Goal: Task Accomplishment & Management: Complete application form

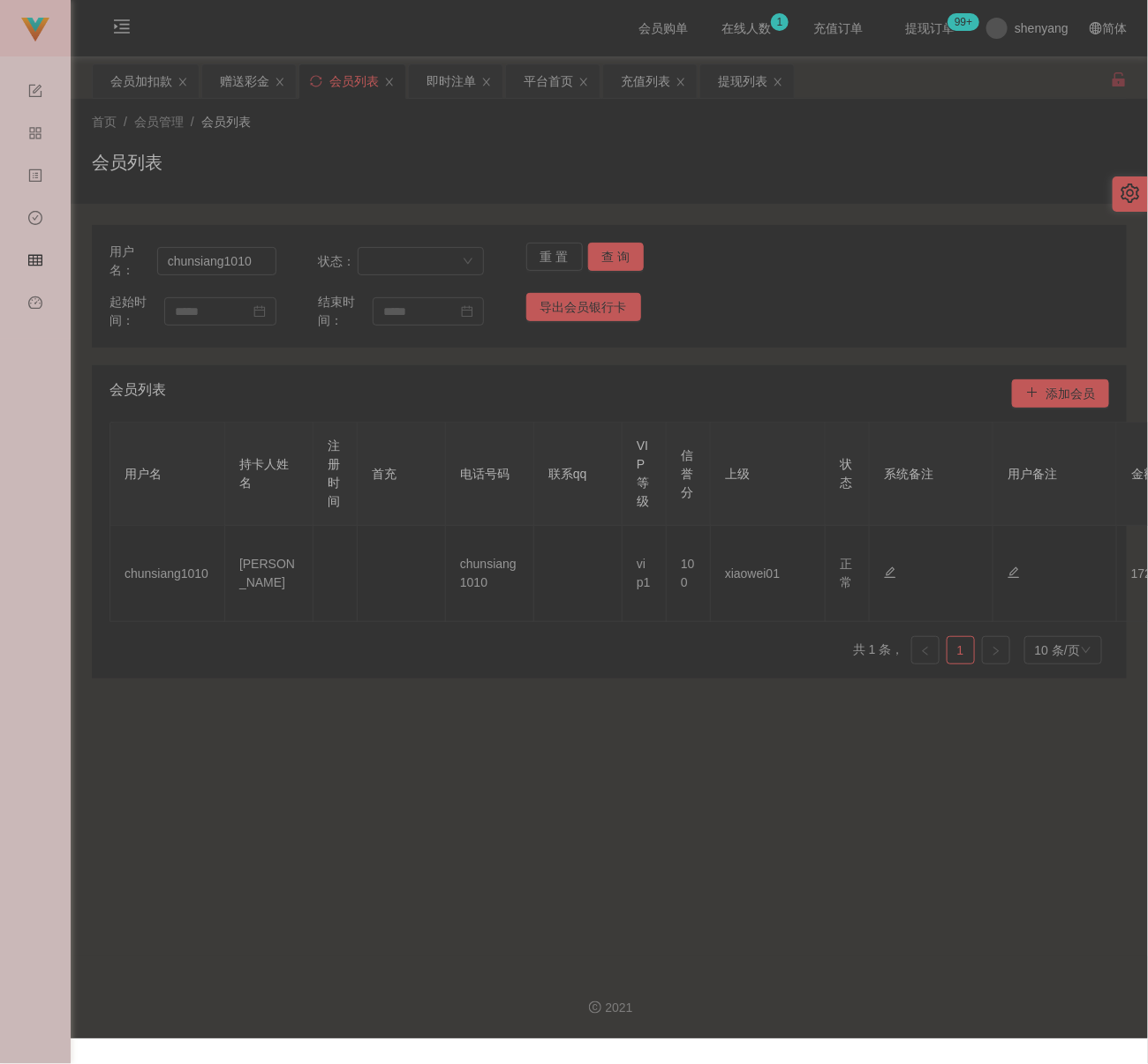
drag, startPoint x: 290, startPoint y: 135, endPoint x: 173, endPoint y: 140, distance: 117.1
click at [290, 135] on div "首页 / 会员管理 / 会员列表 / 会员列表" at bounding box center [608, 151] width 1034 height 77
click at [122, 73] on div "会员加扣款" at bounding box center [141, 82] width 62 height 34
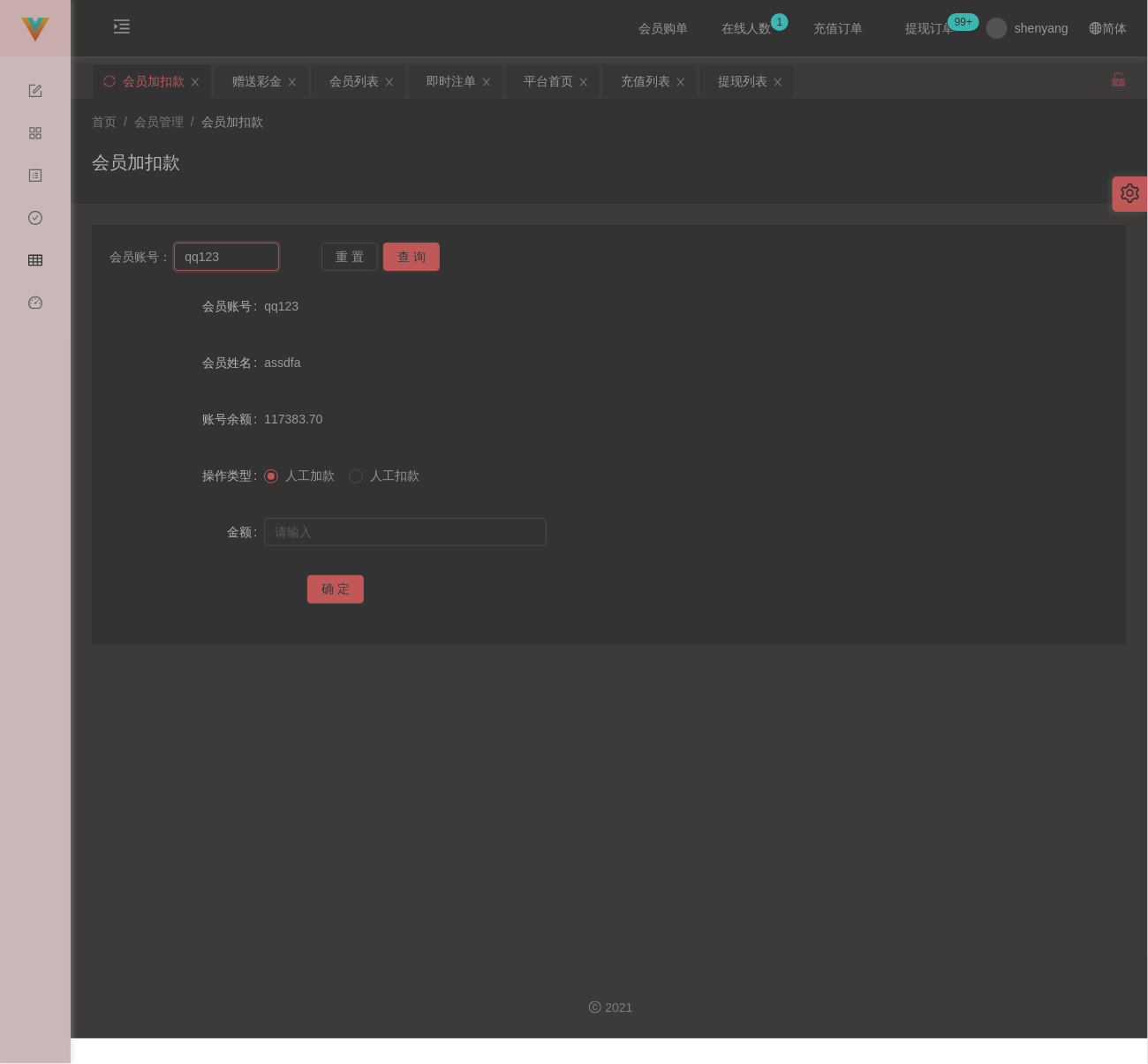
click at [246, 265] on input "qq123" at bounding box center [227, 257] width 106 height 28
paste input "0184669848"
type input "0184669848"
click at [416, 257] on button "查 询" at bounding box center [411, 257] width 57 height 28
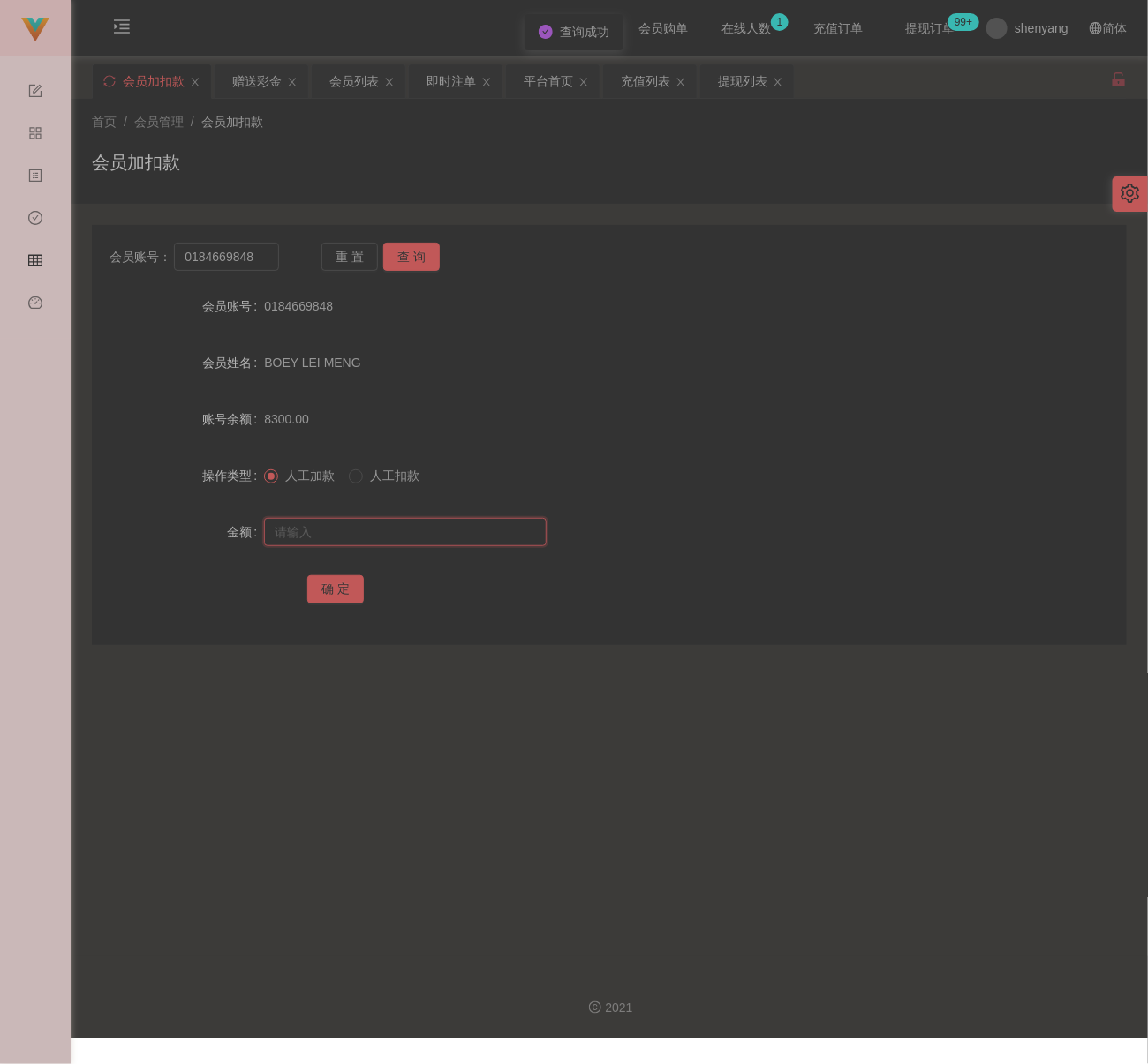
click at [398, 530] on input "text" at bounding box center [405, 532] width 283 height 28
click at [472, 538] on input "text" at bounding box center [405, 532] width 283 height 28
paste input "1500"
type input "1500"
click at [340, 580] on button "确 定" at bounding box center [336, 589] width 57 height 28
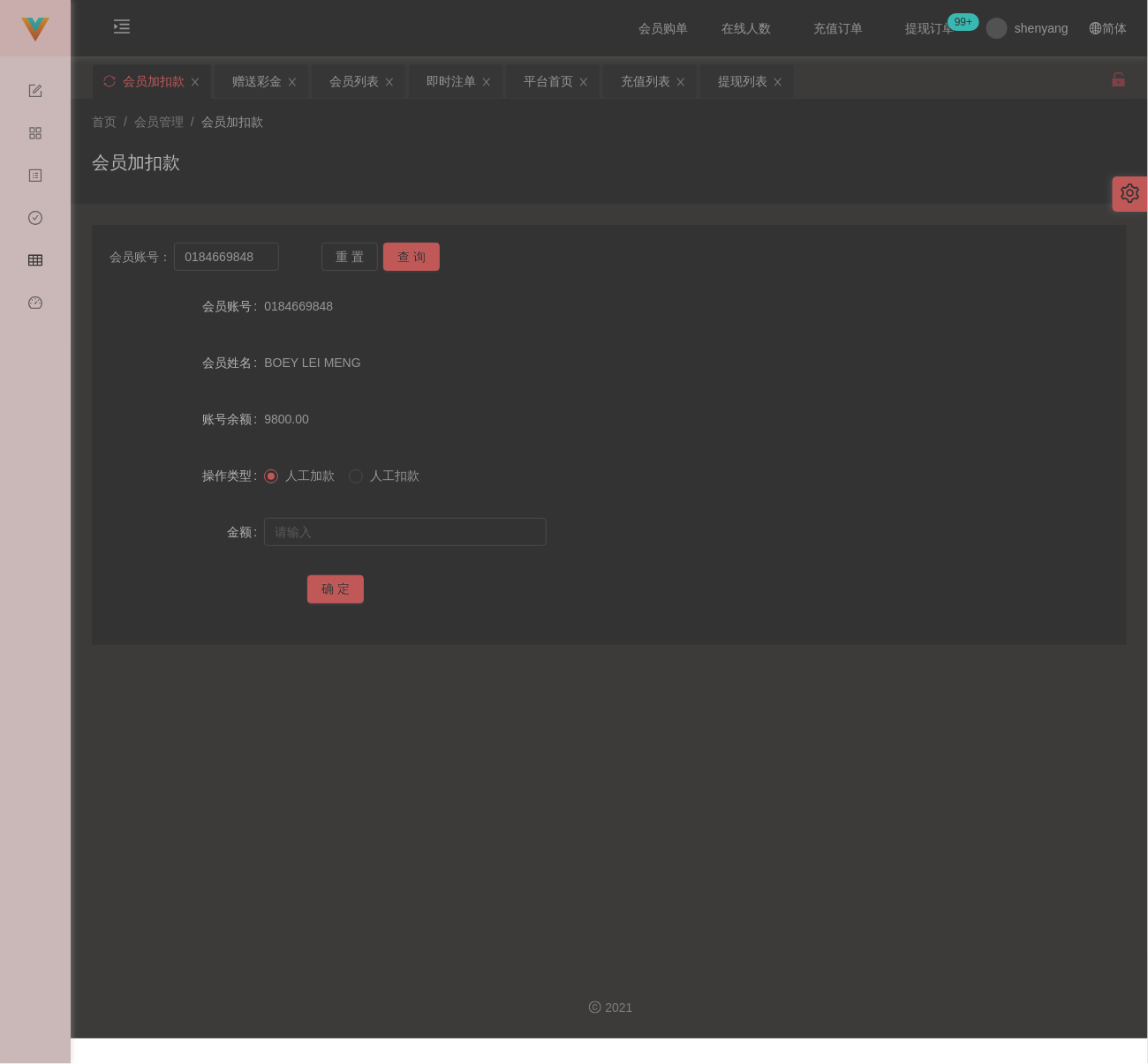
drag, startPoint x: 619, startPoint y: 162, endPoint x: 400, endPoint y: 175, distance: 219.4
click at [618, 162] on div "会员加扣款" at bounding box center [608, 169] width 1034 height 41
click at [263, 247] on input "0184669848" at bounding box center [227, 257] width 106 height 28
paste input "3184849"
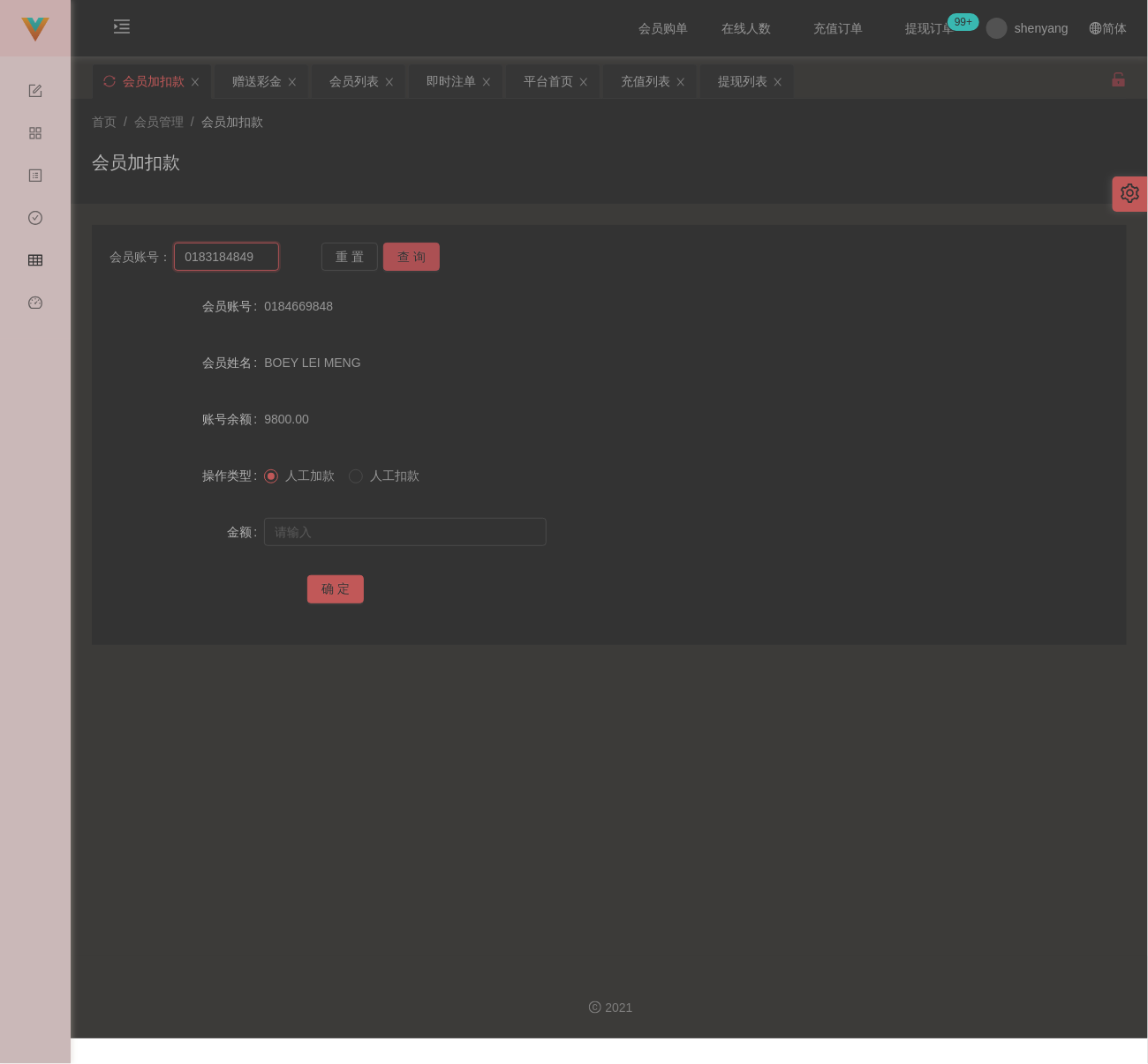
type input "0183184849"
click at [418, 265] on button "查 询" at bounding box center [411, 257] width 57 height 28
click at [378, 534] on input "text" at bounding box center [405, 532] width 283 height 28
click at [474, 530] on input "text" at bounding box center [405, 532] width 283 height 28
paste input "500"
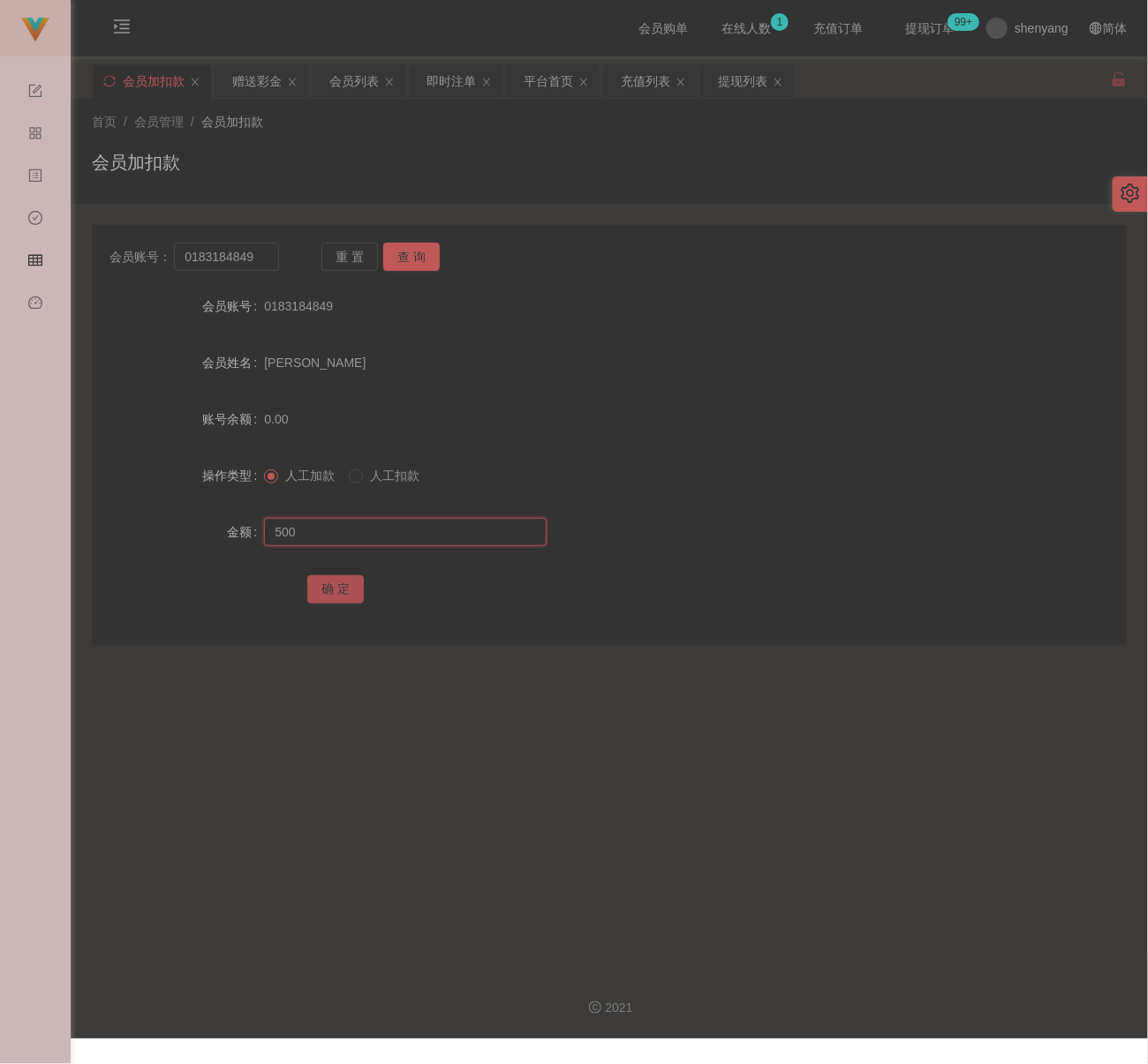
type input "500"
click at [337, 582] on button "确 定" at bounding box center [336, 589] width 57 height 28
